Goal: Task Accomplishment & Management: Use online tool/utility

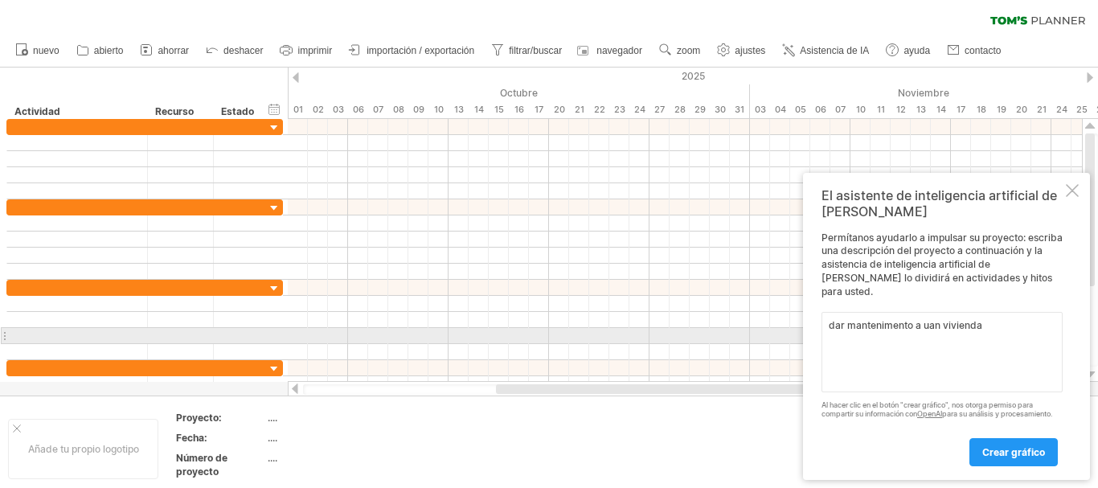
click at [880, 312] on textarea "dar mantenimento a uan vivienda" at bounding box center [941, 352] width 241 height 80
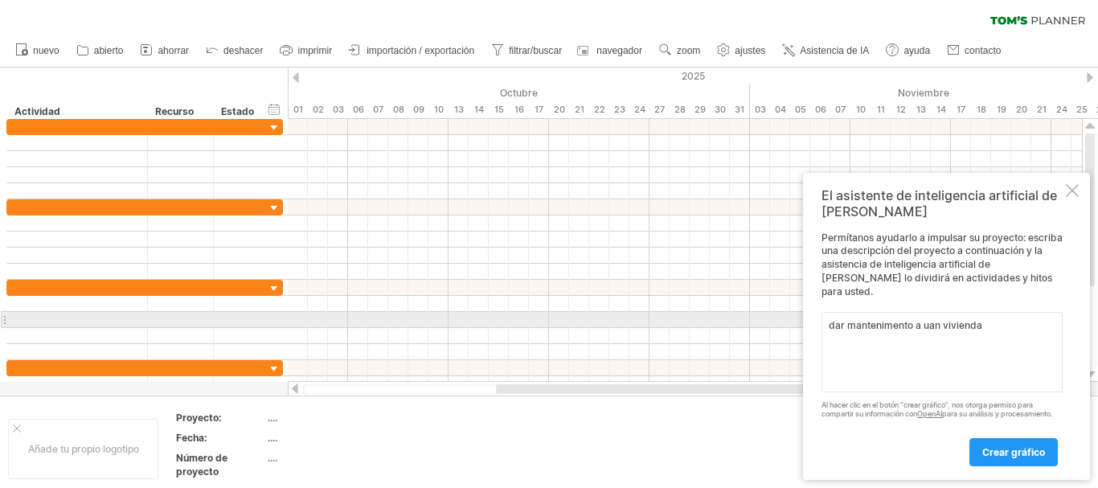
click at [874, 318] on textarea "dar mantenimento a uan vivienda" at bounding box center [941, 352] width 241 height 80
click at [934, 323] on textarea "dar mantenimiento a uan vivienda" at bounding box center [941, 352] width 241 height 80
click at [938, 322] on textarea "dar mantenimiento a uan vivienda" at bounding box center [941, 352] width 241 height 80
click at [941, 321] on textarea "dar mantenimiento a uan vivienda" at bounding box center [941, 352] width 241 height 80
click at [985, 317] on textarea "dar mantenimiento a una vivienda" at bounding box center [941, 352] width 241 height 80
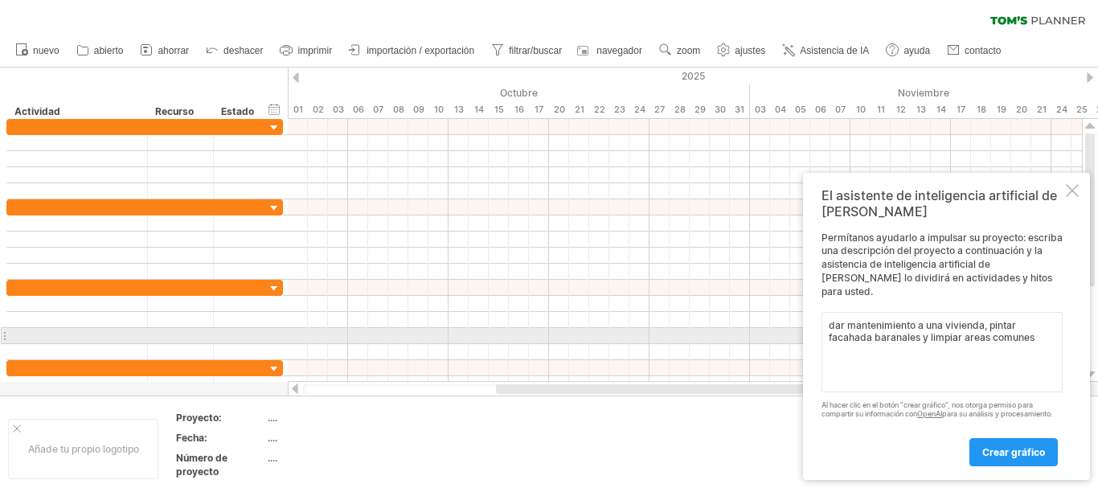
click at [973, 329] on textarea "dar mantenimiento a una vivienda, pintar facahada baranales y limpiar areas com…" at bounding box center [941, 352] width 241 height 80
click at [967, 333] on textarea "dar mantenimiento a una vivienda, pintar facahada baranales y limpiar areas com…" at bounding box center [941, 352] width 241 height 80
click at [848, 331] on textarea "dar mantenimiento a una vivienda, pintar facahada baranales y limpiar áreas com…" at bounding box center [941, 352] width 241 height 80
click at [894, 333] on textarea "dar mantenimiento a una vivienda, pintar fachada baranales y limpiar áreas comu…" at bounding box center [941, 352] width 241 height 80
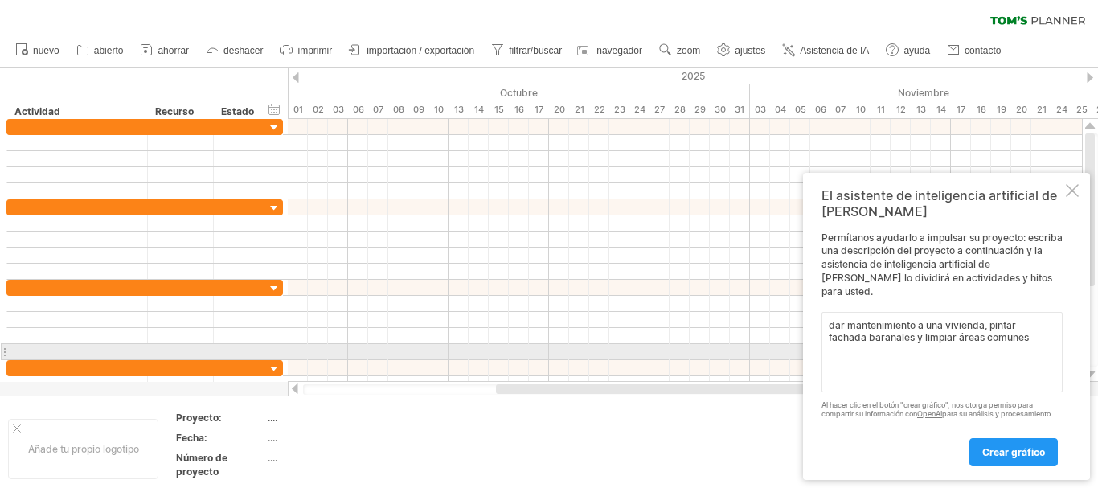
type textarea "dar mantenimiento a una vivienda, pintar fachada barandales y limpiar áreas com…"
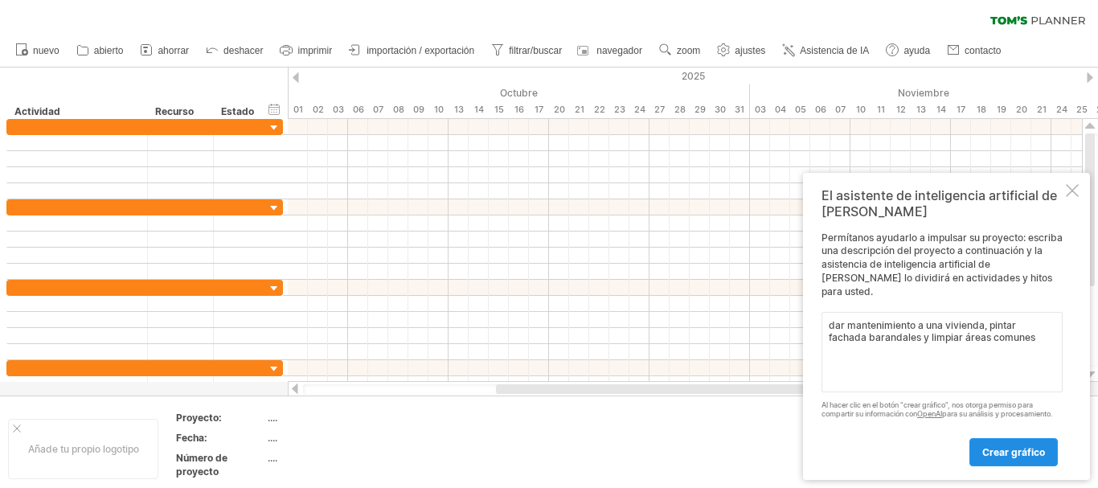
click at [1010, 456] on font "crear gráfico" at bounding box center [1013, 452] width 63 height 12
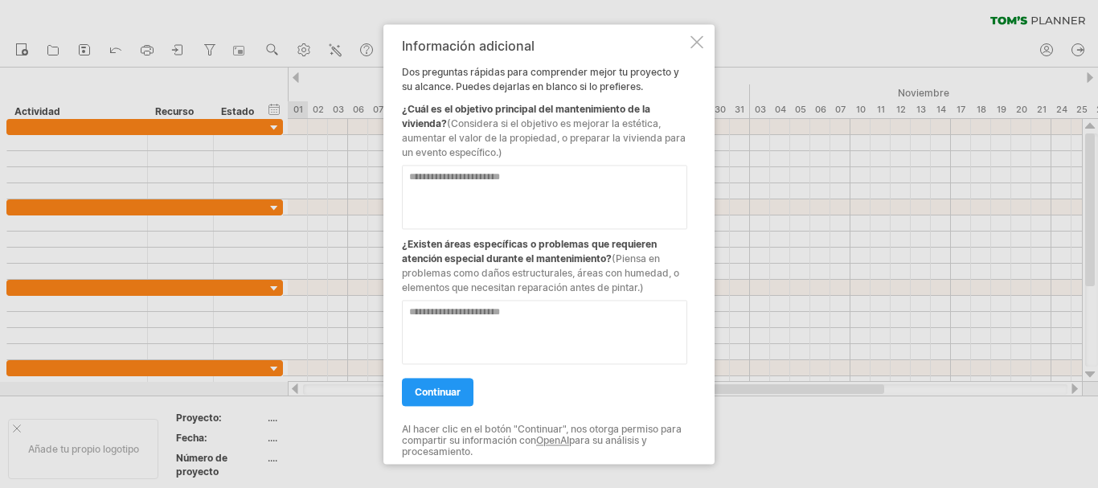
click at [523, 186] on textarea at bounding box center [544, 197] width 285 height 64
click at [473, 178] on textarea "**********" at bounding box center [544, 197] width 285 height 64
type textarea "**********"
click at [494, 319] on textarea at bounding box center [544, 332] width 285 height 64
type textarea "**********"
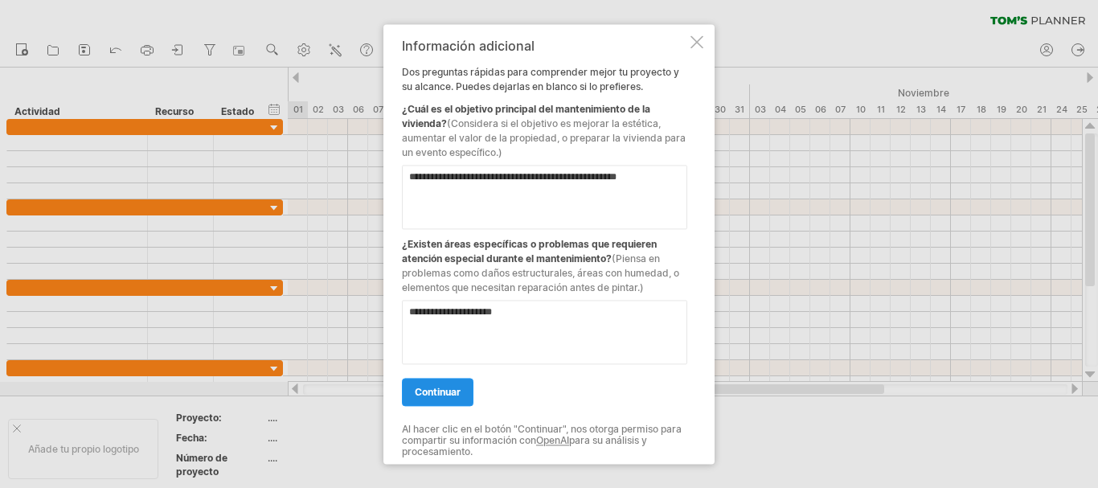
click at [437, 399] on link "continuar" at bounding box center [438, 392] width 72 height 28
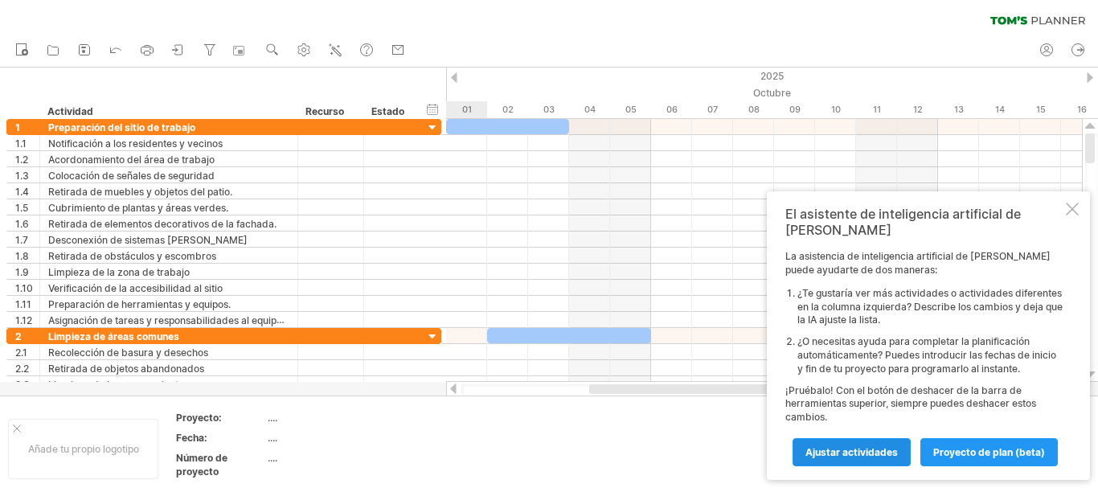
click at [844, 455] on font "Ajustar actividades" at bounding box center [851, 452] width 92 height 12
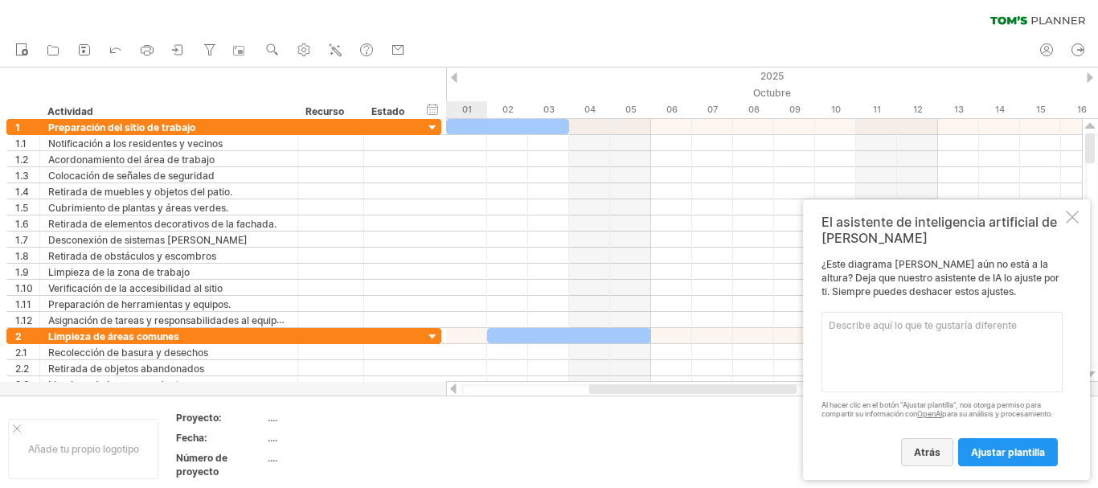
click at [938, 456] on font "atrás" at bounding box center [927, 452] width 27 height 12
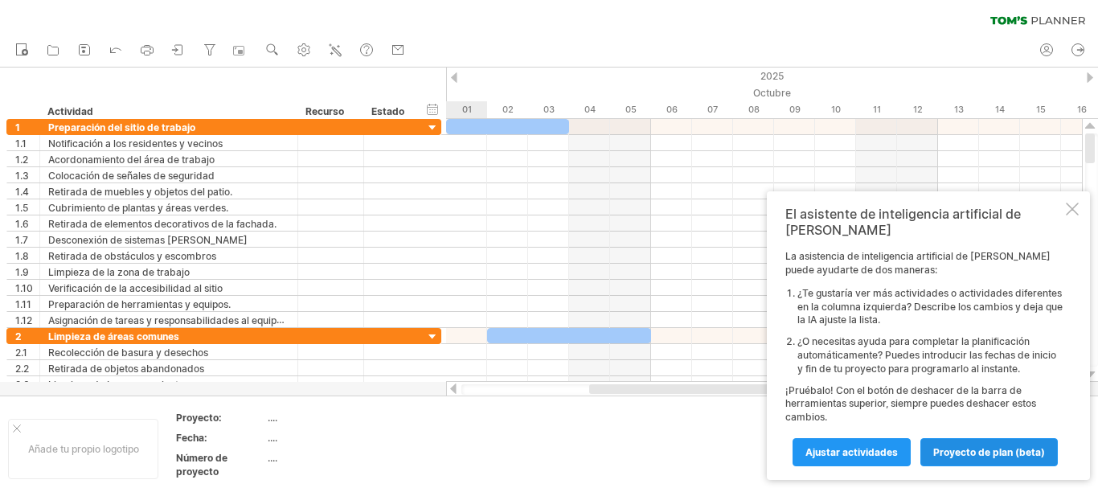
click at [938, 456] on font "proyecto de plan (beta)" at bounding box center [989, 452] width 112 height 12
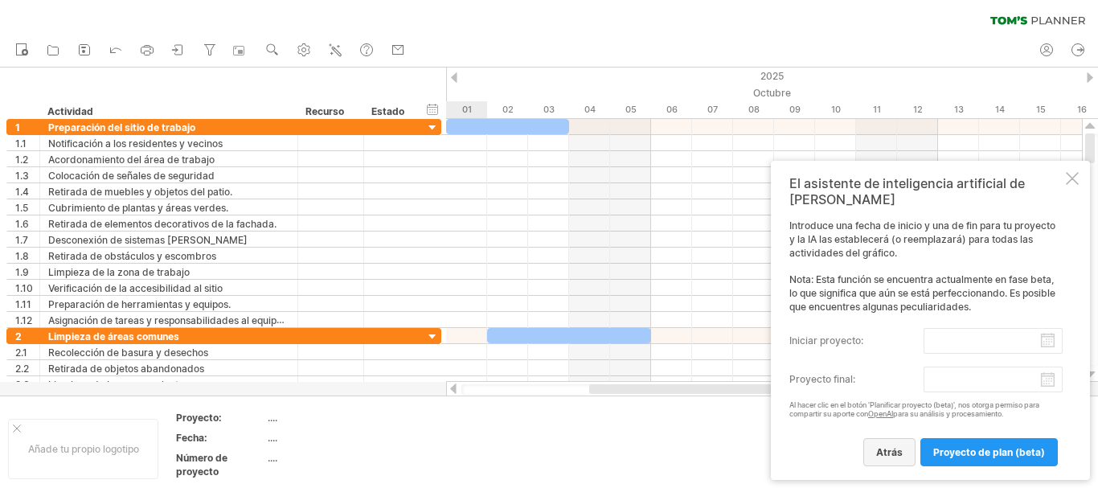
click at [875, 450] on link "atrás" at bounding box center [889, 452] width 52 height 28
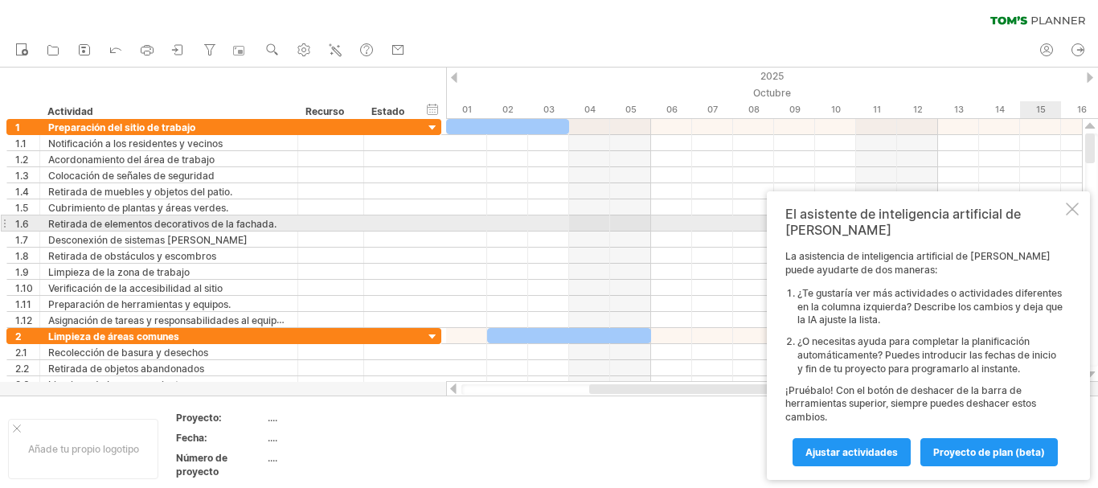
click at [1066, 215] on div at bounding box center [1071, 208] width 13 height 13
